Goal: Navigation & Orientation: Find specific page/section

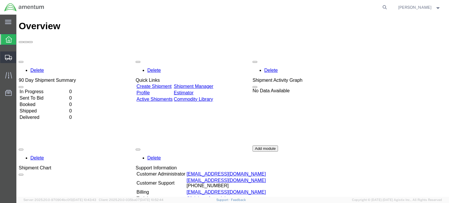
click at [10, 56] on icon at bounding box center [8, 57] width 7 height 5
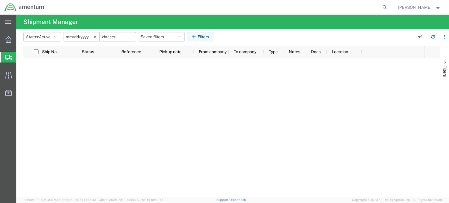
click at [0, 0] on span "Estimator" at bounding box center [0, 0] width 0 height 0
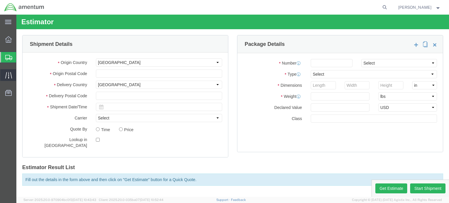
click at [9, 74] on icon at bounding box center [8, 75] width 7 height 7
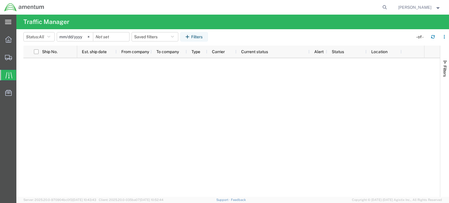
click at [11, 23] on div "main_menu Created with Sketch." at bounding box center [8, 22] width 16 height 15
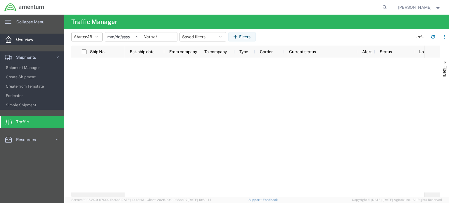
click at [22, 41] on span "Overview" at bounding box center [26, 40] width 21 height 12
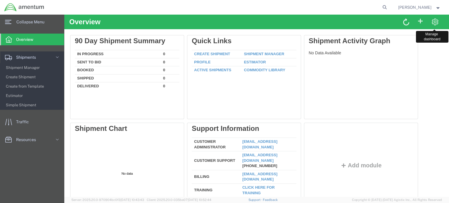
click at [431, 23] on span at bounding box center [434, 22] width 7 height 8
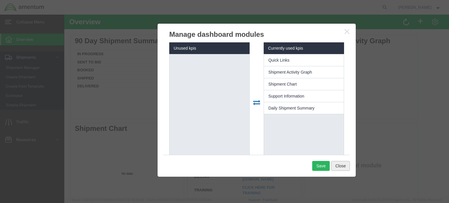
click at [335, 167] on button "Close" at bounding box center [340, 166] width 19 height 10
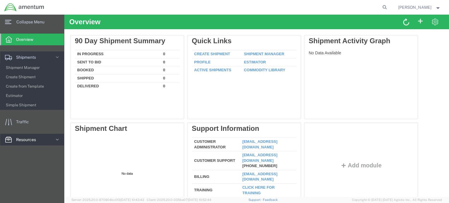
click at [60, 140] on svg-icon at bounding box center [57, 140] width 9 height 12
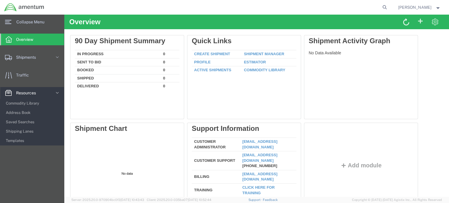
click at [60, 140] on link "Templates" at bounding box center [32, 140] width 64 height 9
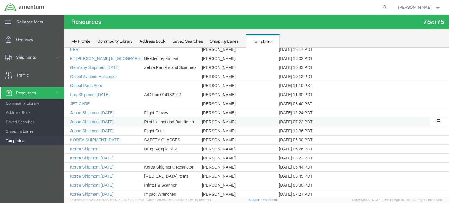
scroll to position [251, 0]
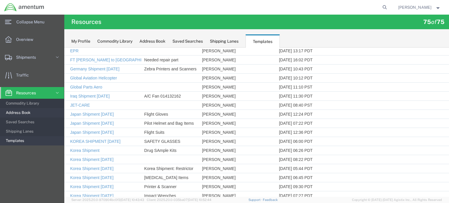
click at [18, 113] on span "Address Book" at bounding box center [33, 113] width 54 height 12
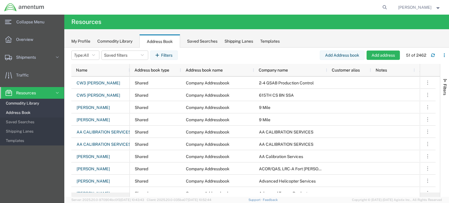
click at [17, 103] on span "Commodity Library" at bounding box center [33, 104] width 54 height 12
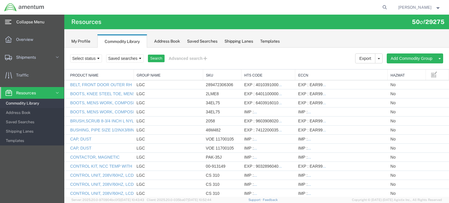
click at [5, 22] on icon at bounding box center [8, 22] width 6 height 4
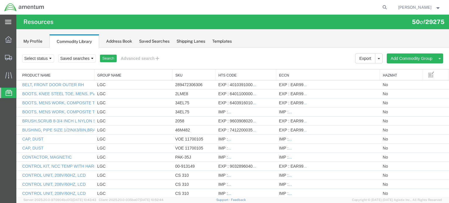
click at [5, 22] on icon at bounding box center [8, 22] width 6 height 4
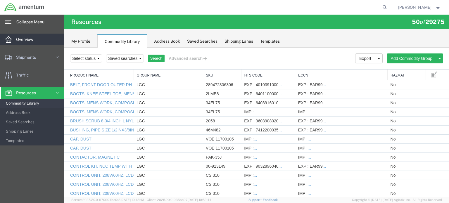
click at [27, 39] on span "Overview" at bounding box center [26, 40] width 21 height 12
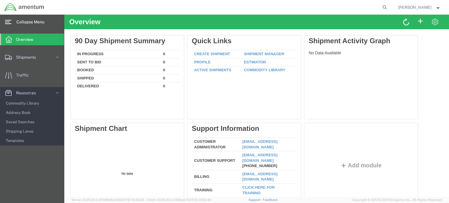
click at [438, 8] on strong "button" at bounding box center [437, 7] width 5 height 2
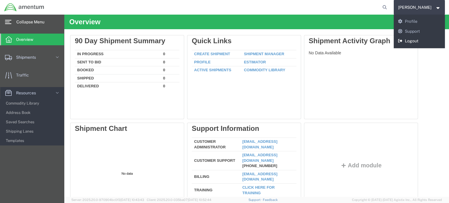
click at [422, 41] on link "Logout" at bounding box center [418, 41] width 51 height 10
